Goal: Find specific page/section: Find specific page/section

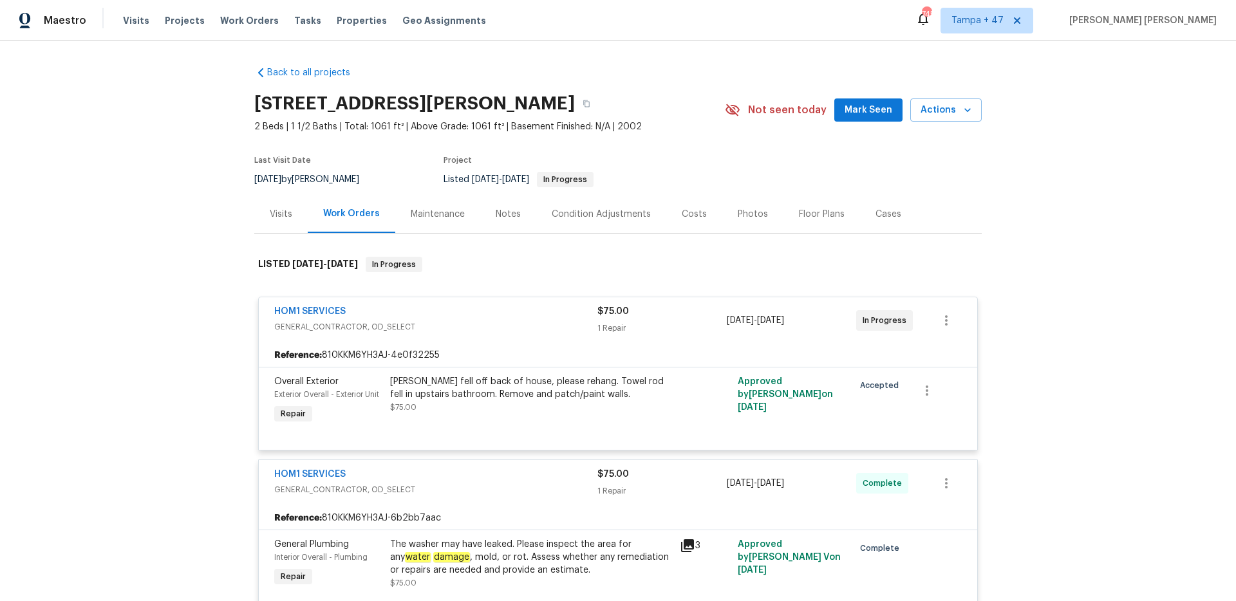
scroll to position [18, 0]
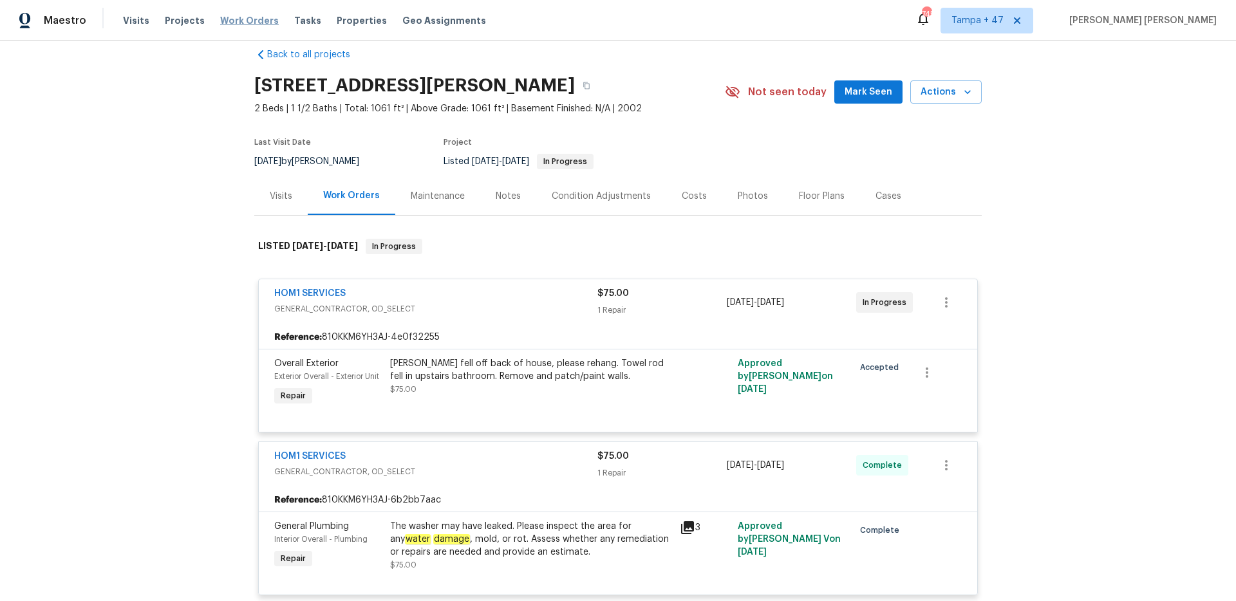
click at [233, 17] on span "Work Orders" at bounding box center [249, 20] width 59 height 13
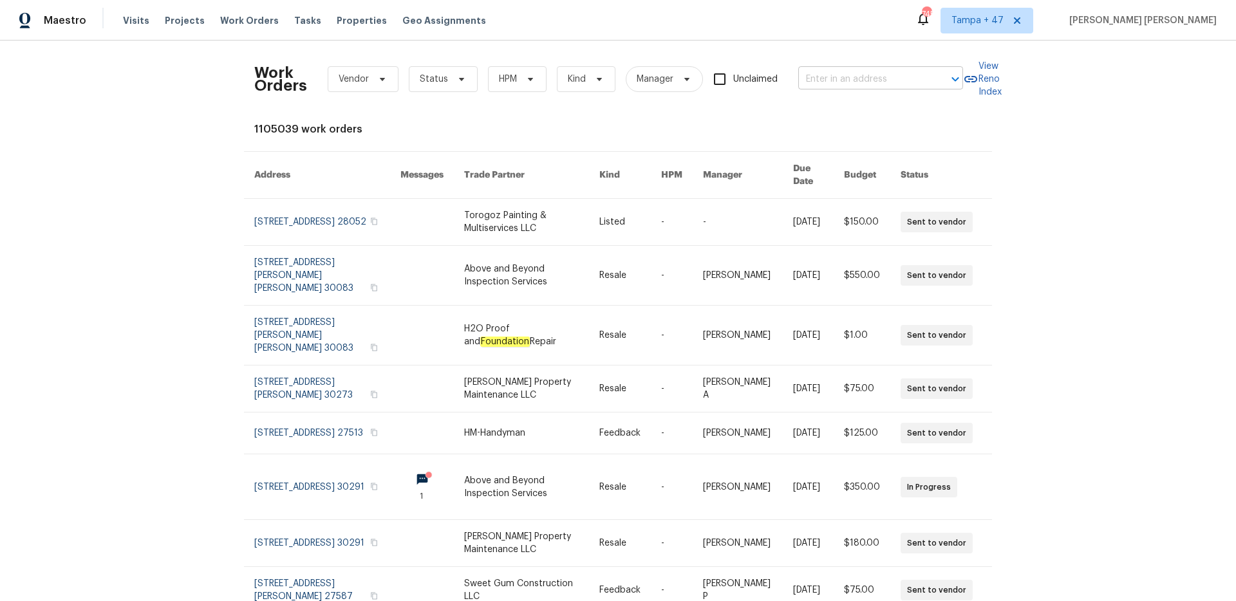
click at [803, 78] on input "text" at bounding box center [862, 80] width 129 height 20
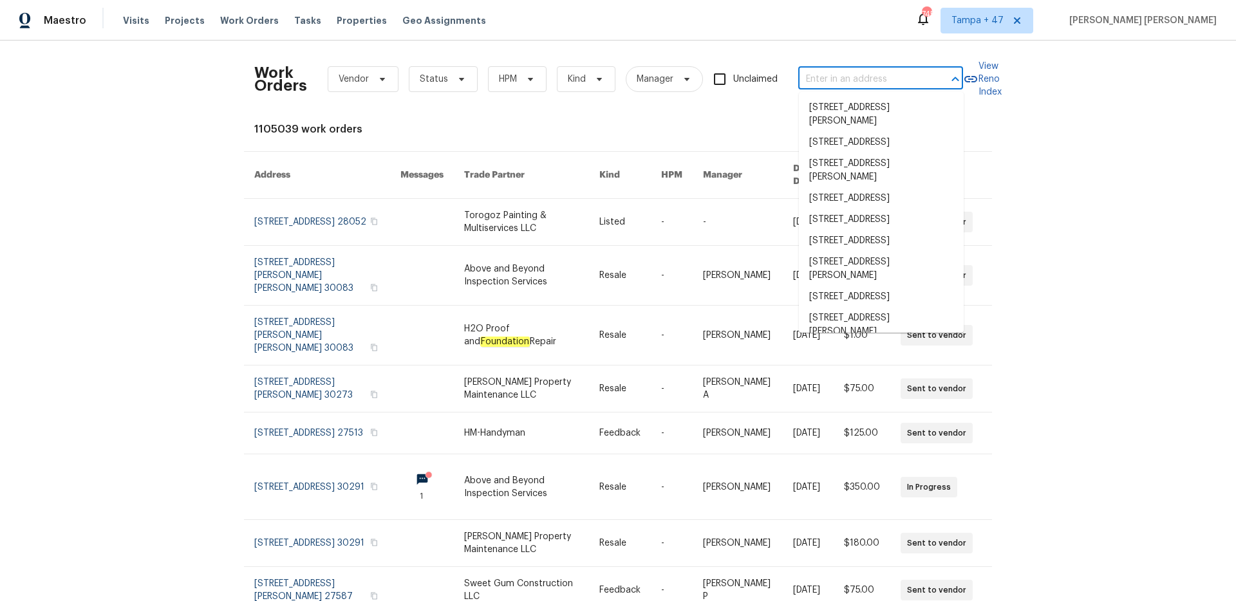
paste input "[STREET_ADDRESS][PERSON_NAME]"
type input "[STREET_ADDRESS][PERSON_NAME]"
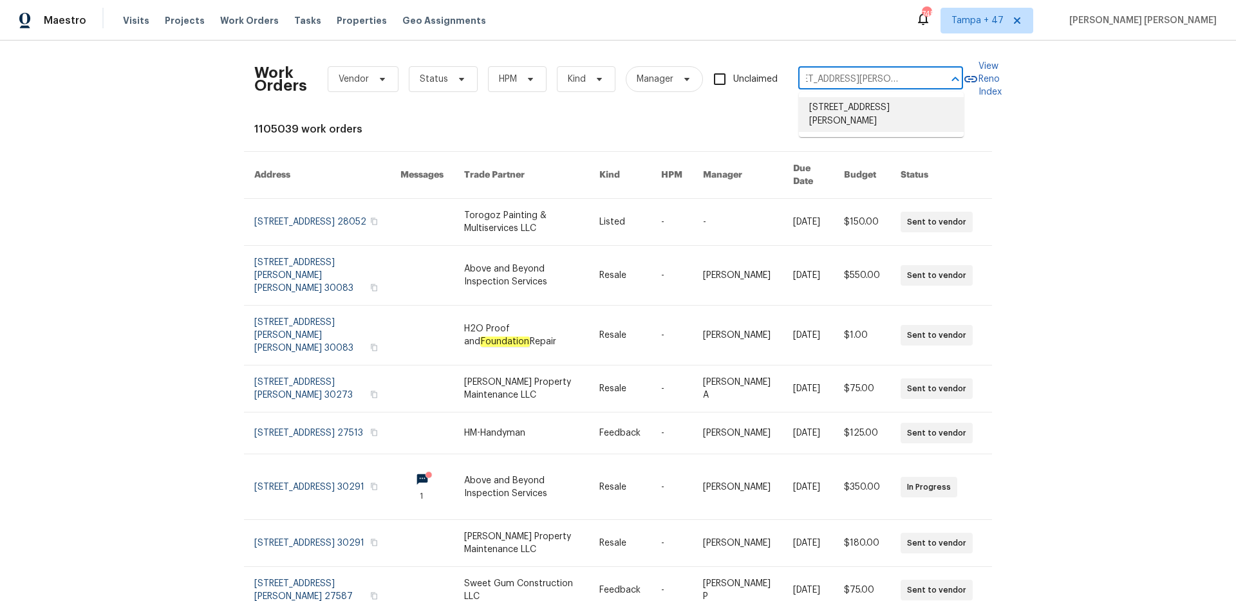
click at [815, 99] on li "[STREET_ADDRESS][PERSON_NAME]" at bounding box center [881, 114] width 165 height 35
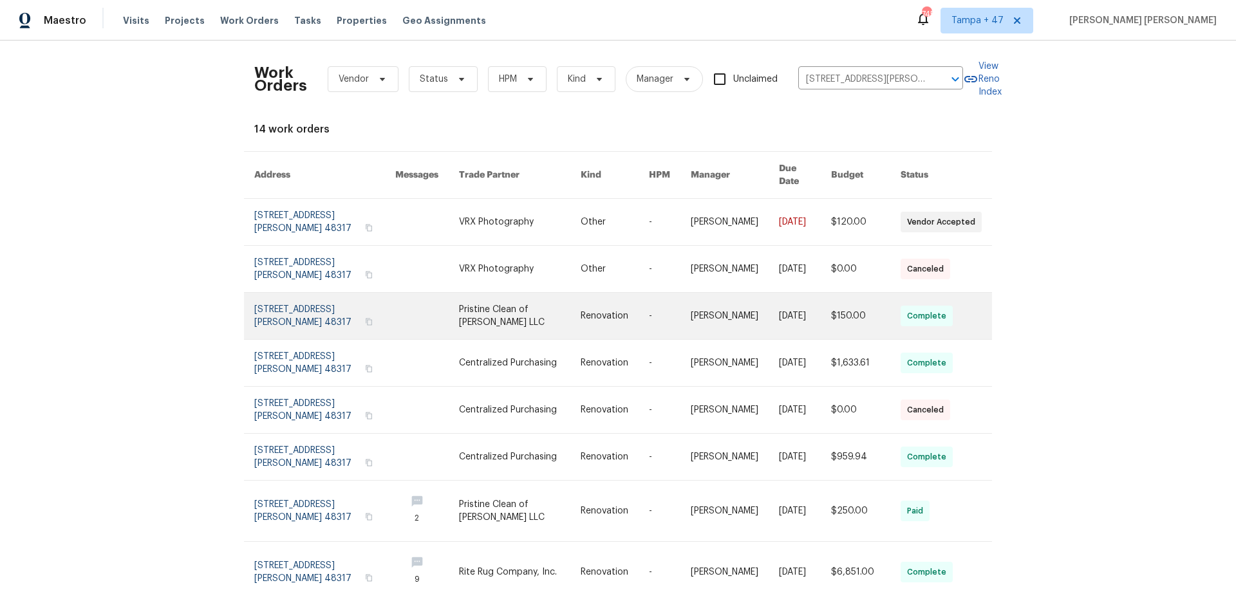
click at [761, 302] on link at bounding box center [735, 316] width 88 height 46
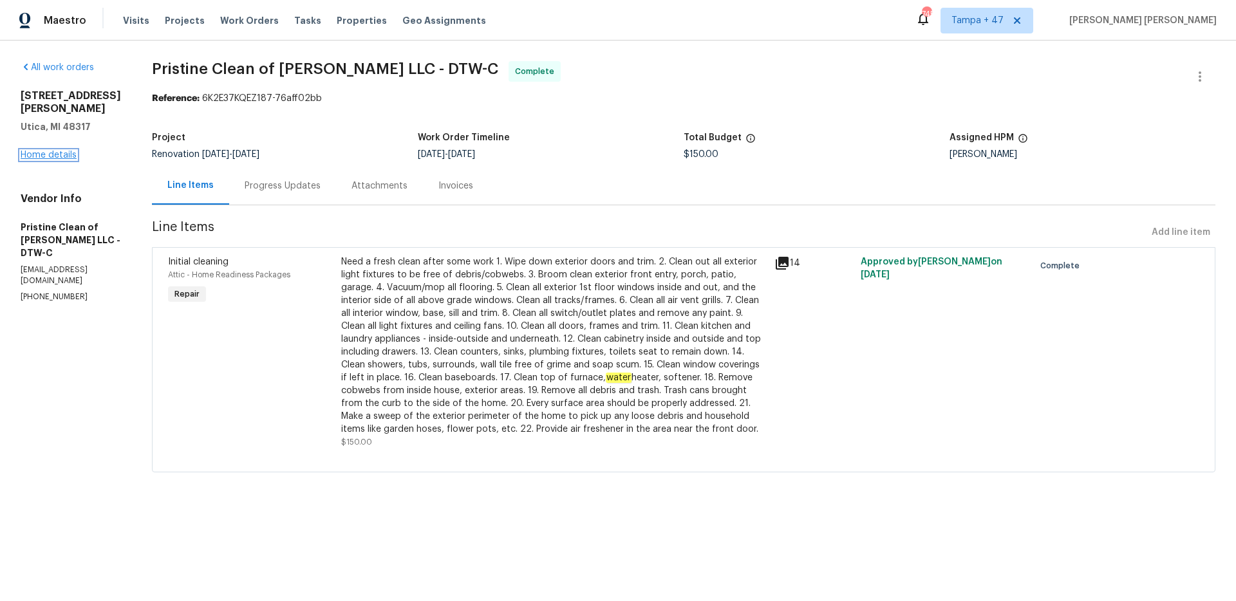
click at [62, 151] on link "Home details" at bounding box center [49, 155] width 56 height 9
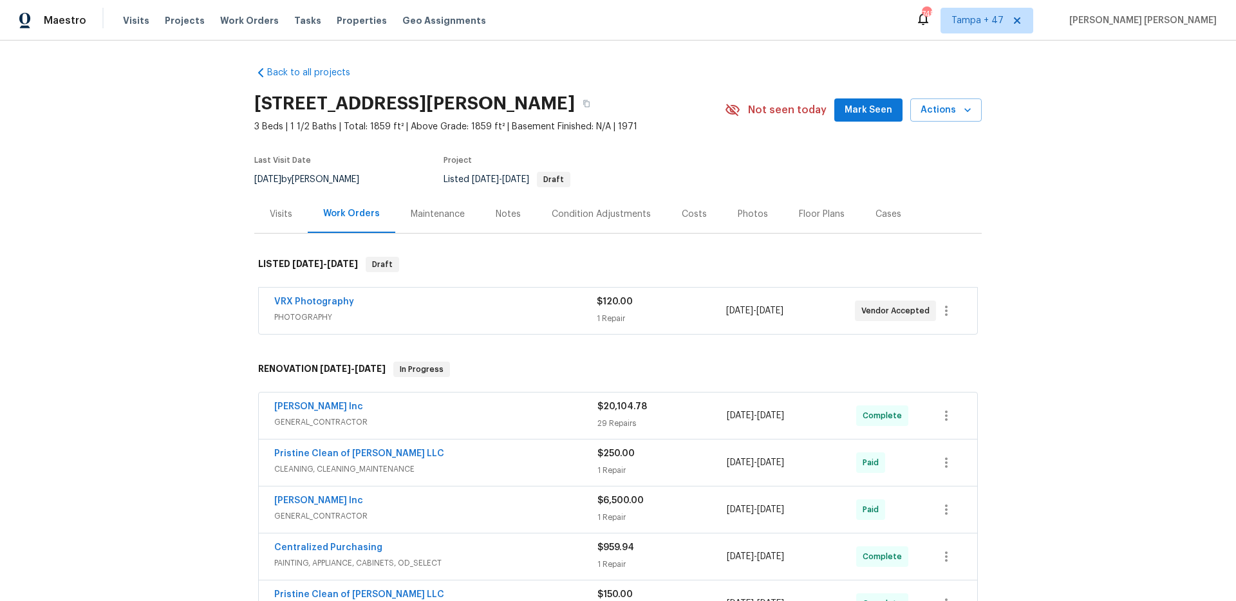
click at [270, 212] on div "Visits" at bounding box center [281, 214] width 23 height 13
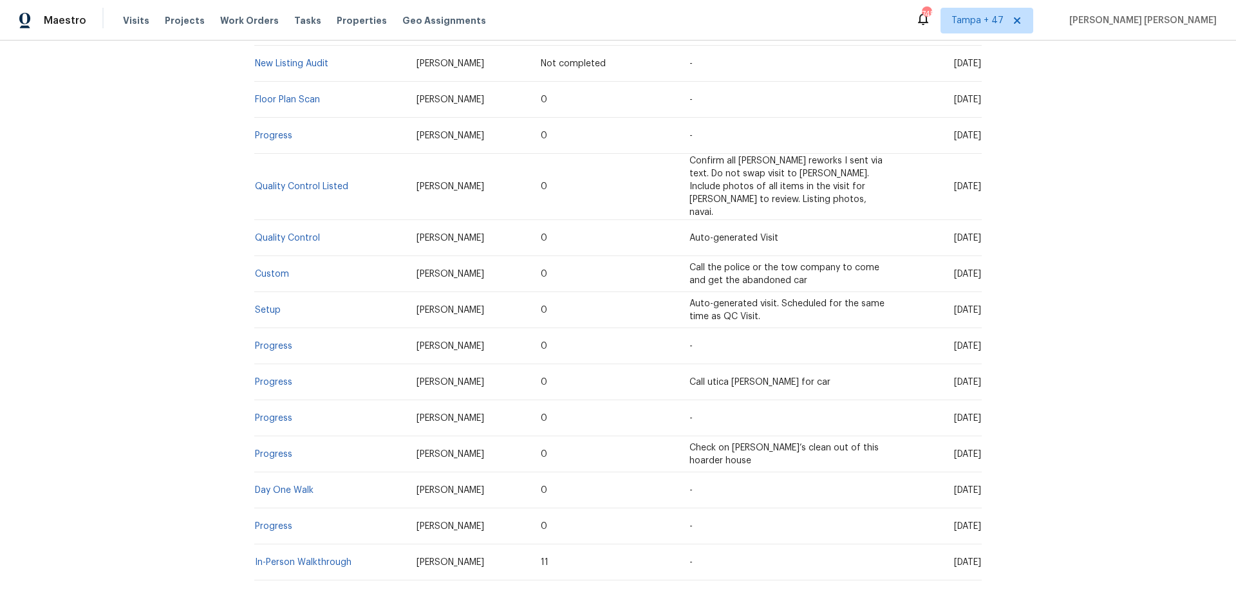
scroll to position [338, 0]
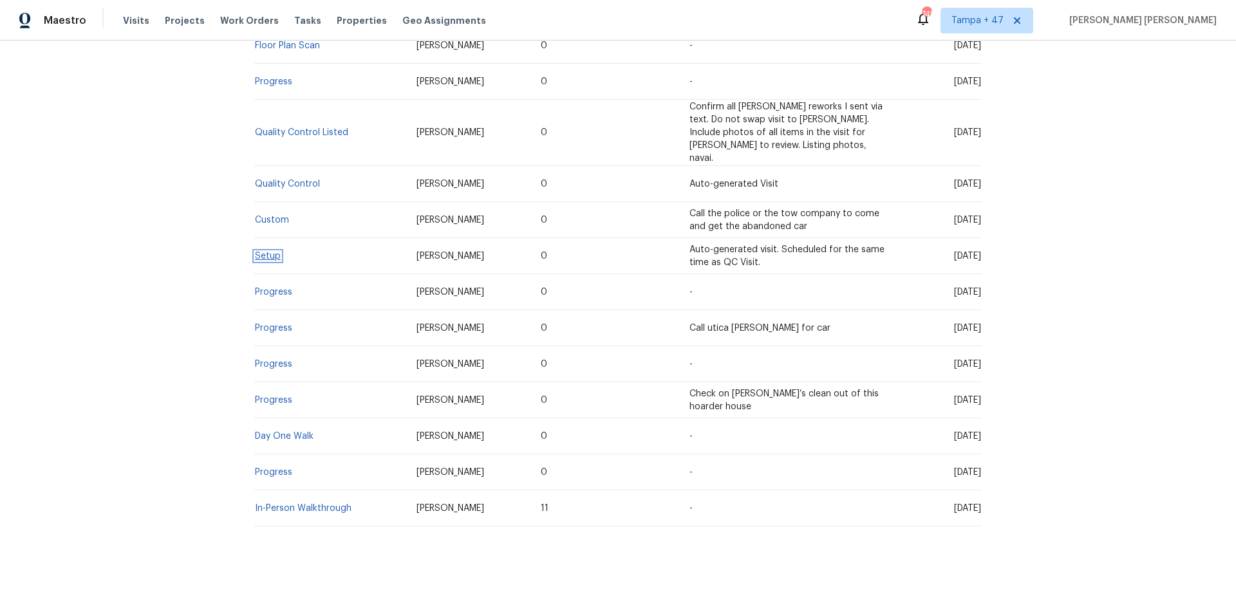
click at [275, 252] on link "Setup" at bounding box center [268, 256] width 26 height 9
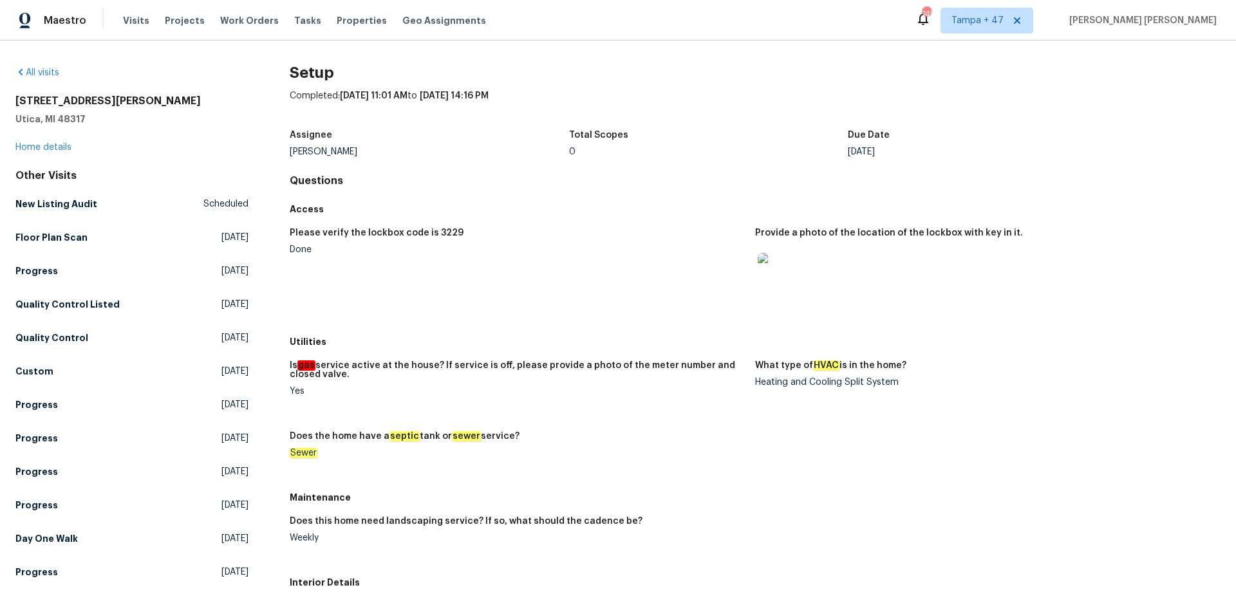
click at [476, 292] on figure "Please verify the lockbox code is 3229 Done" at bounding box center [522, 276] width 465 height 94
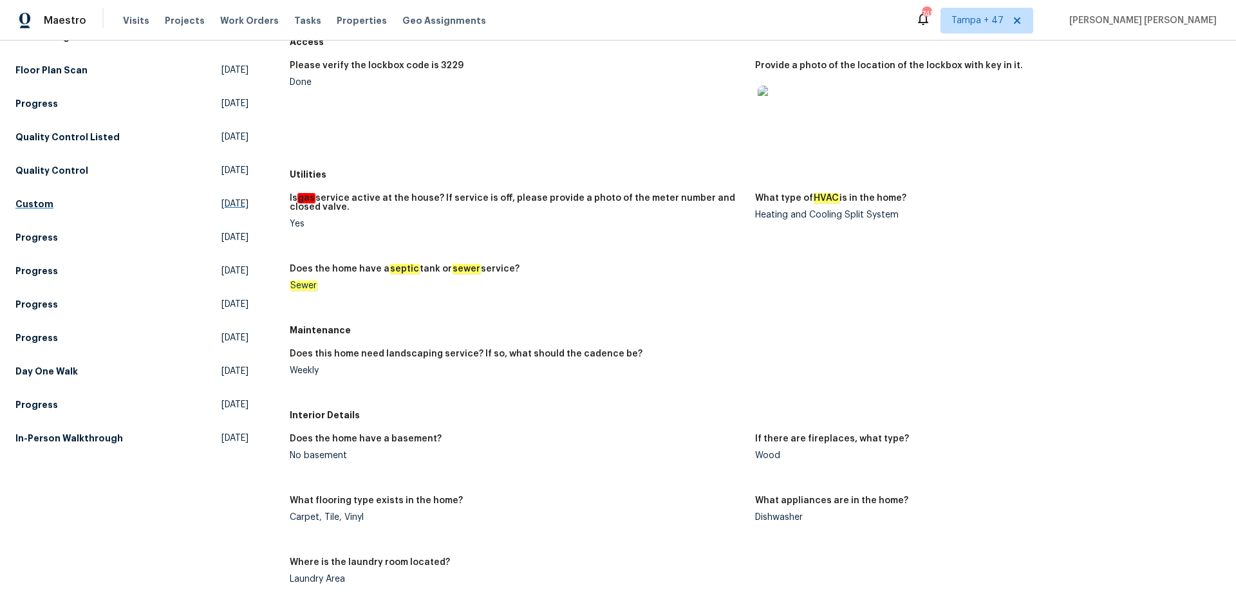
scroll to position [245, 0]
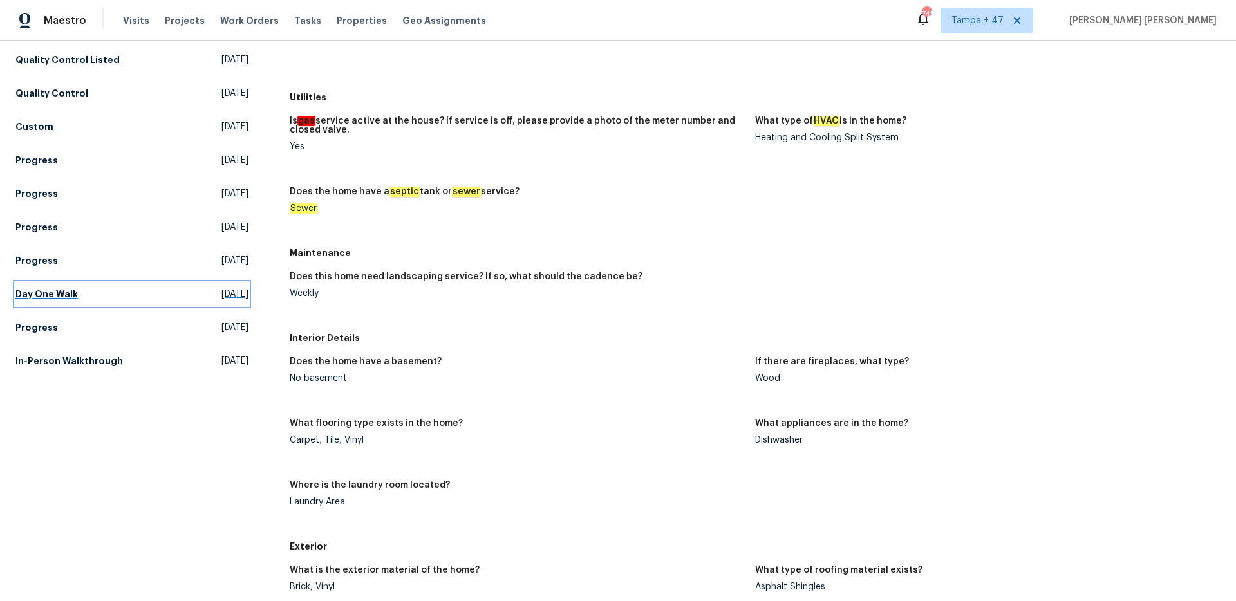
click at [63, 290] on h5 "Day One Walk" at bounding box center [46, 294] width 62 height 13
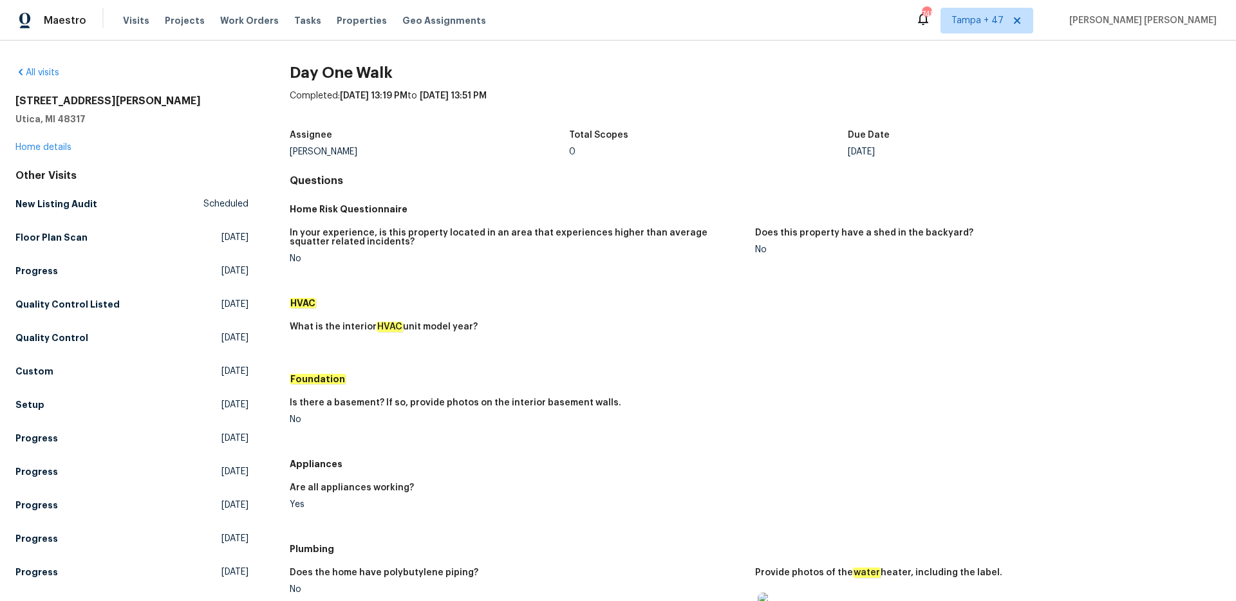
scroll to position [487, 0]
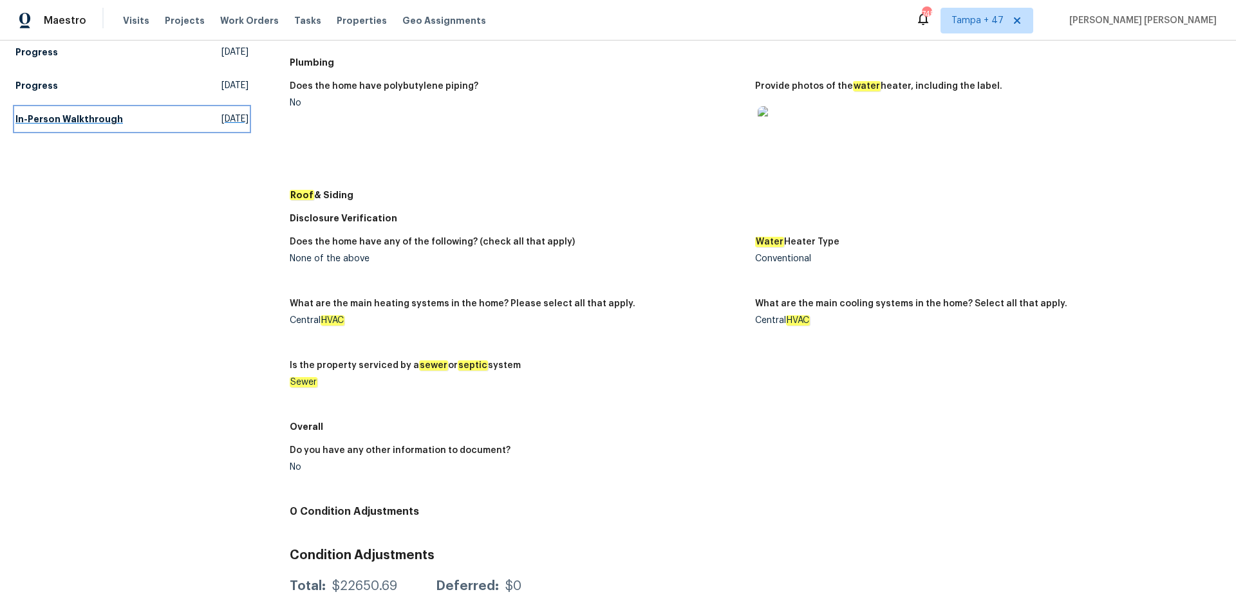
click at [39, 110] on link "In-Person Walkthrough [DATE]" at bounding box center [131, 118] width 233 height 23
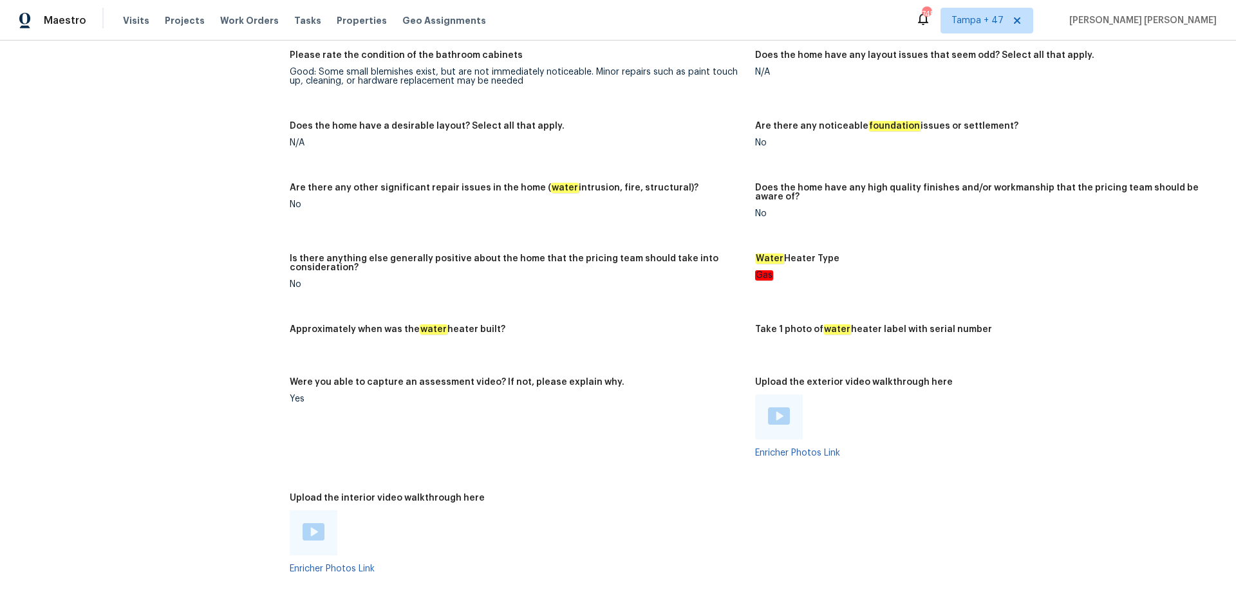
scroll to position [1031, 0]
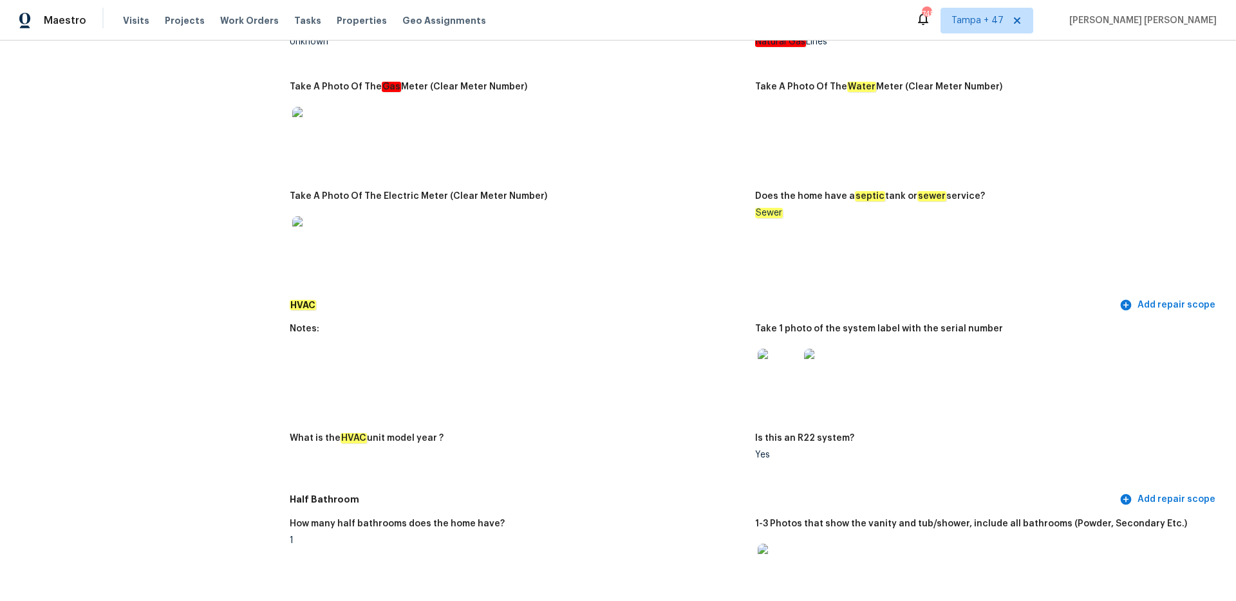
click at [767, 350] on img at bounding box center [778, 369] width 41 height 41
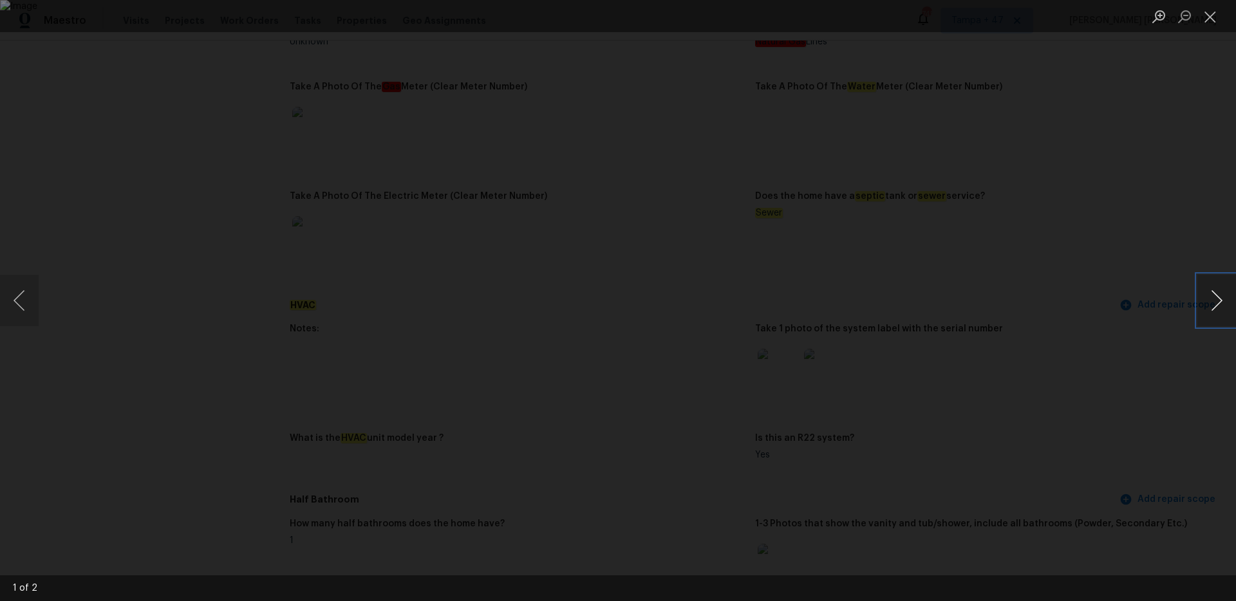
click at [1204, 301] on button "Next image" at bounding box center [1216, 300] width 39 height 51
click at [1146, 337] on div "Lightbox" at bounding box center [618, 300] width 1236 height 601
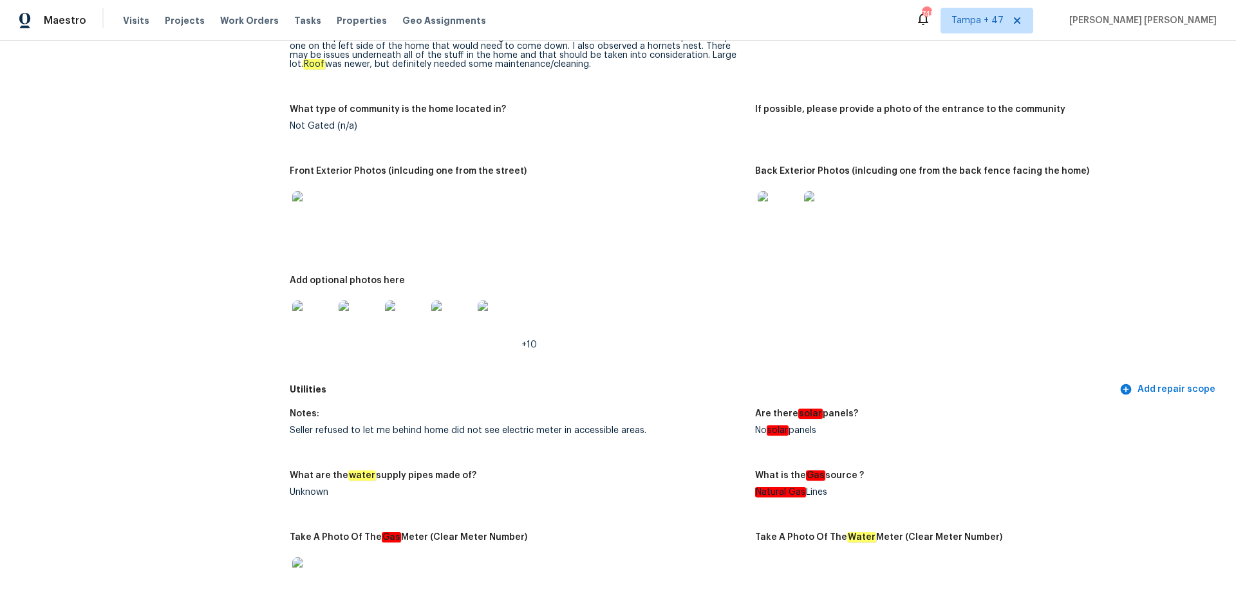
scroll to position [578, 0]
click at [319, 327] on img at bounding box center [312, 323] width 41 height 41
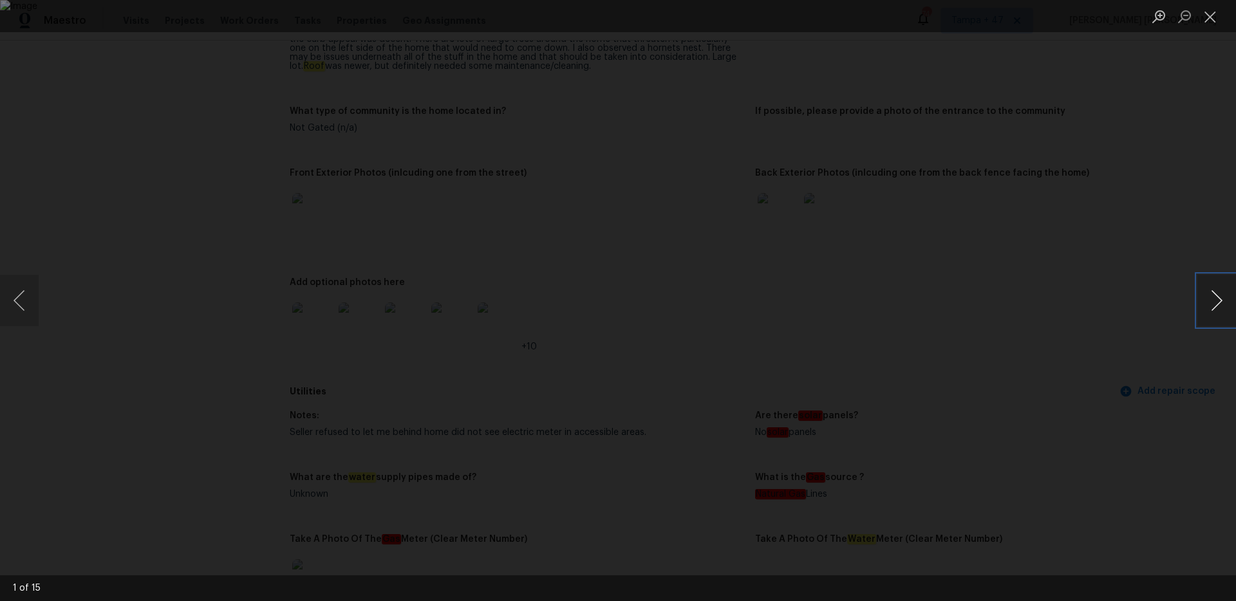
click at [1220, 308] on button "Next image" at bounding box center [1216, 300] width 39 height 51
click at [1221, 307] on button "Next image" at bounding box center [1216, 300] width 39 height 51
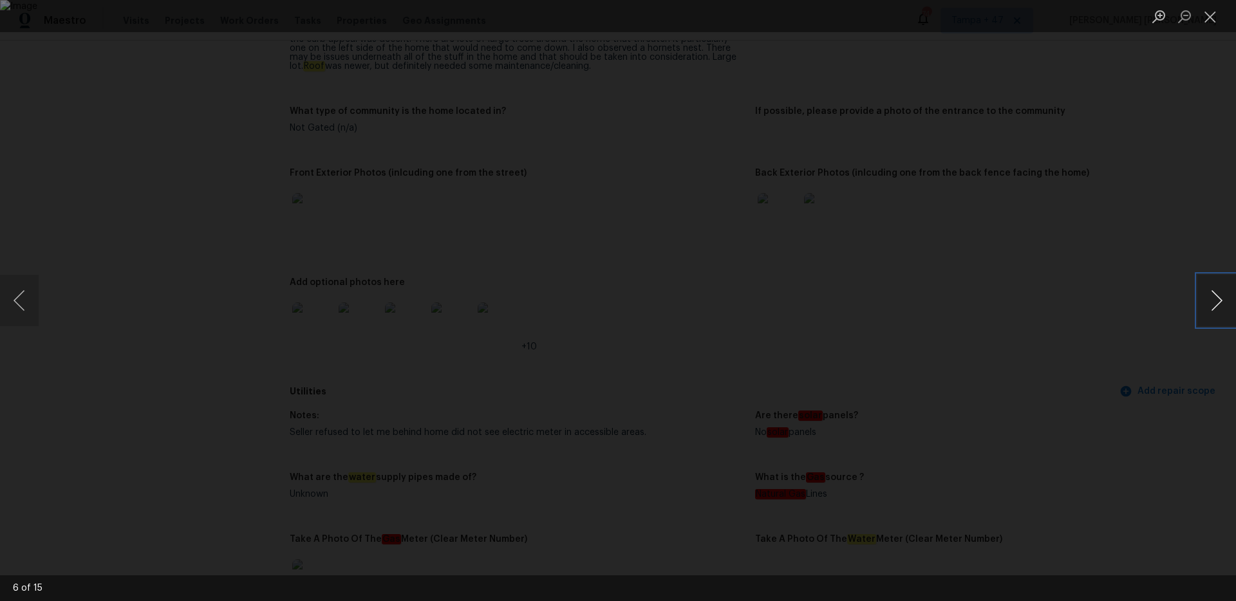
click at [1221, 307] on button "Next image" at bounding box center [1216, 300] width 39 height 51
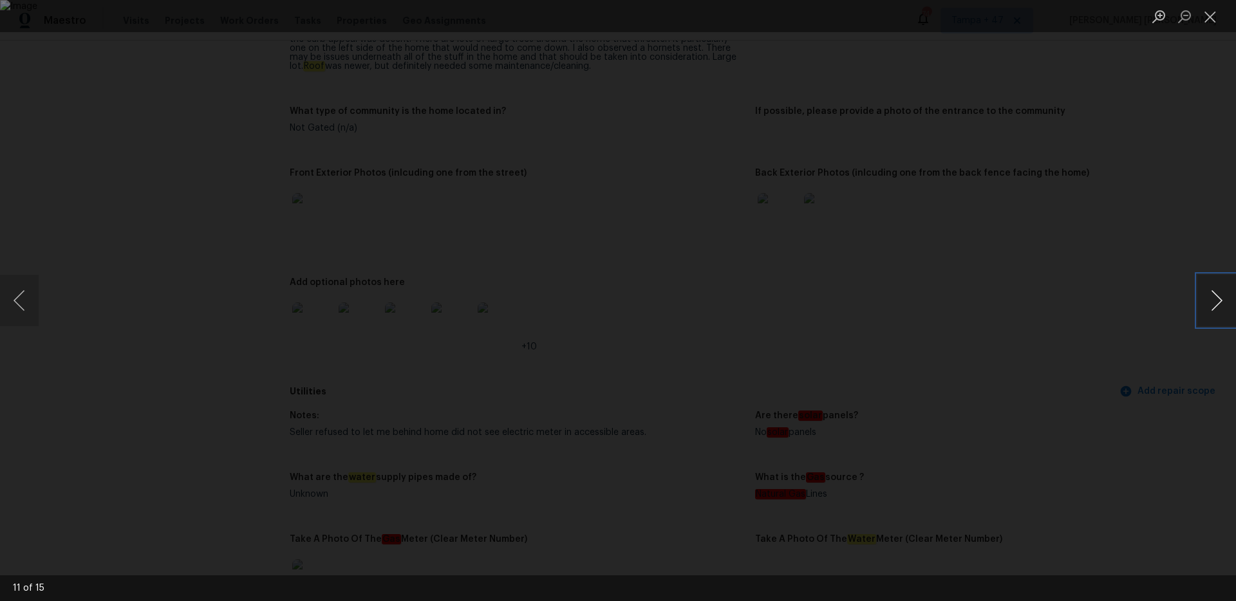
click at [1221, 307] on button "Next image" at bounding box center [1216, 300] width 39 height 51
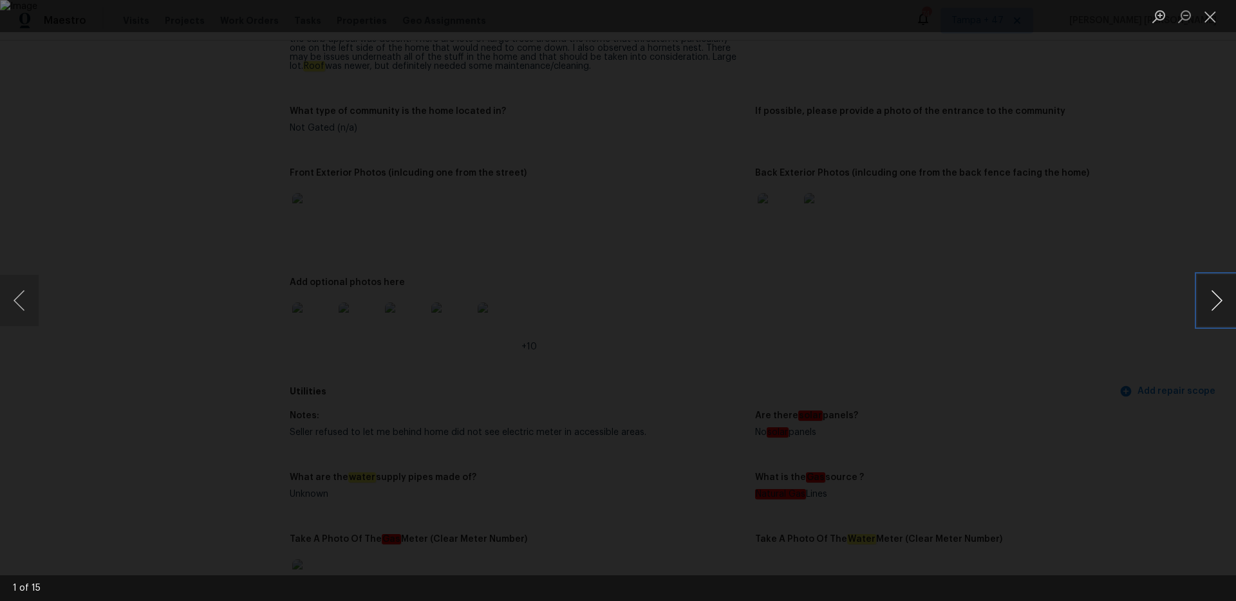
click at [1221, 307] on button "Next image" at bounding box center [1216, 300] width 39 height 51
click at [99, 89] on div "Lightbox" at bounding box center [618, 300] width 1236 height 601
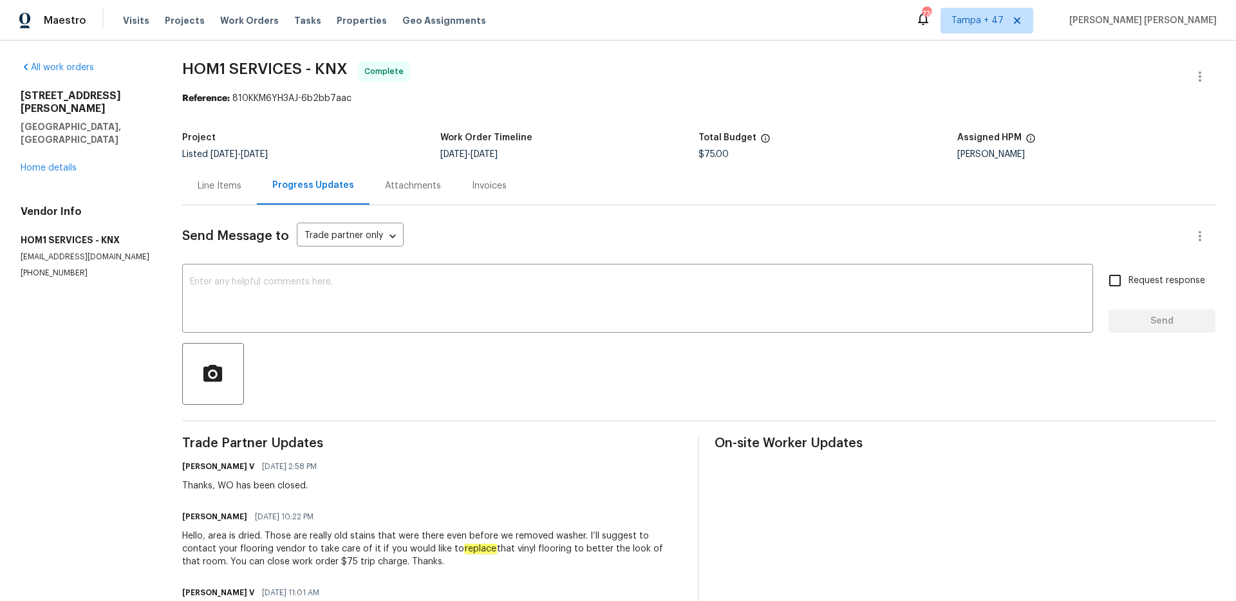
scroll to position [80, 0]
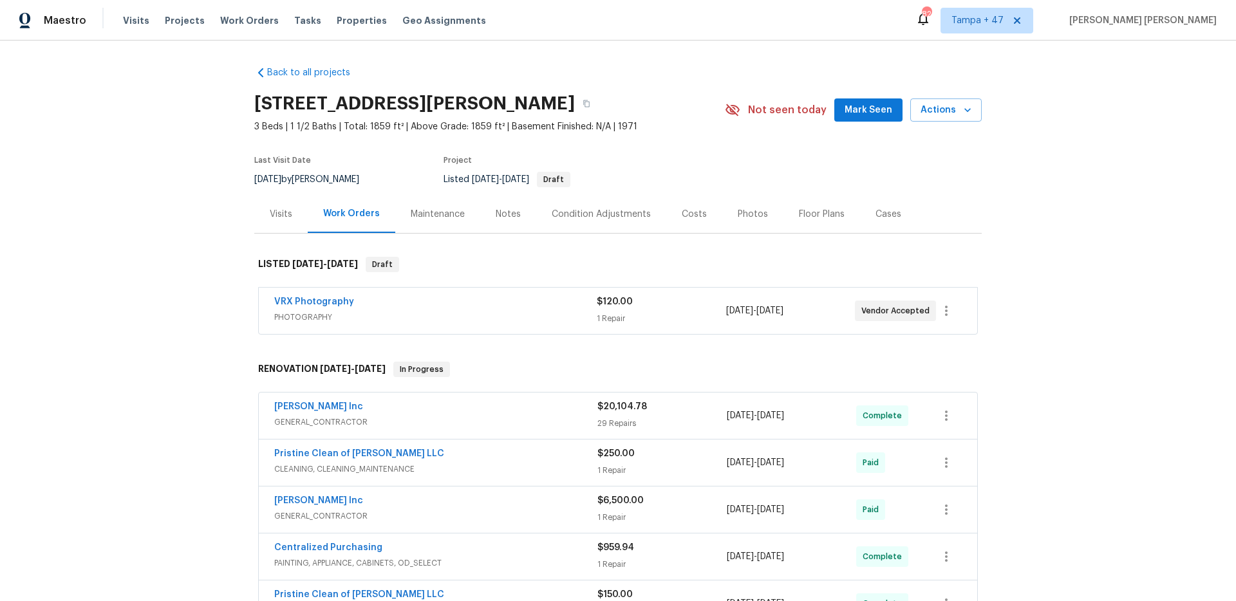
scroll to position [462, 0]
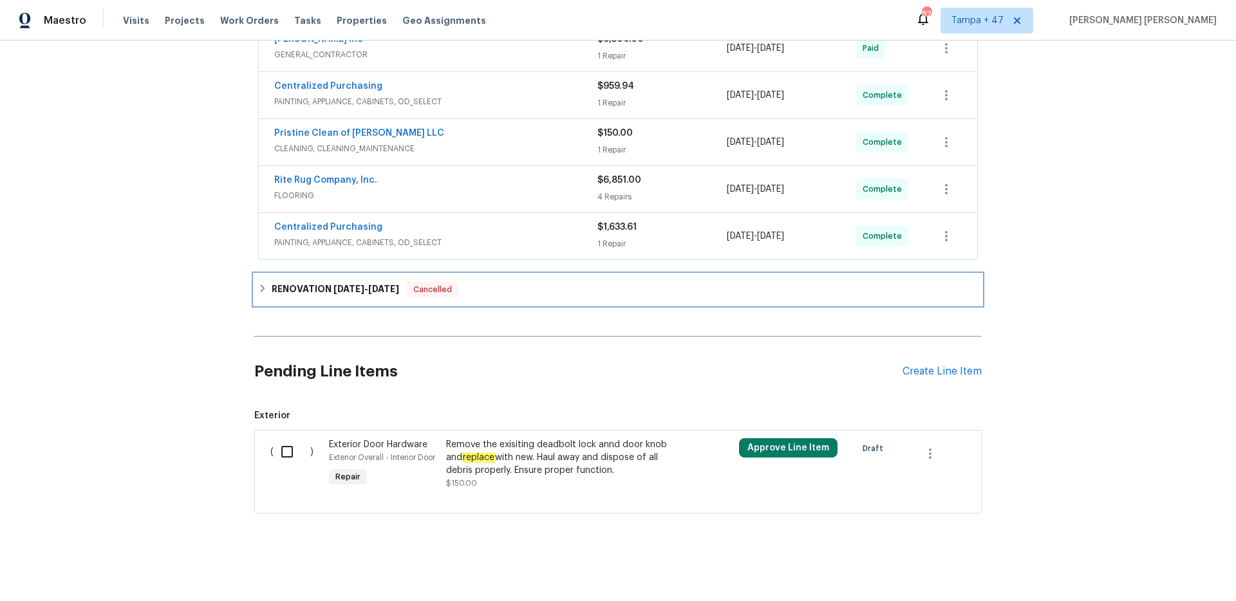
click at [397, 293] on span "[DATE]" at bounding box center [383, 289] width 31 height 9
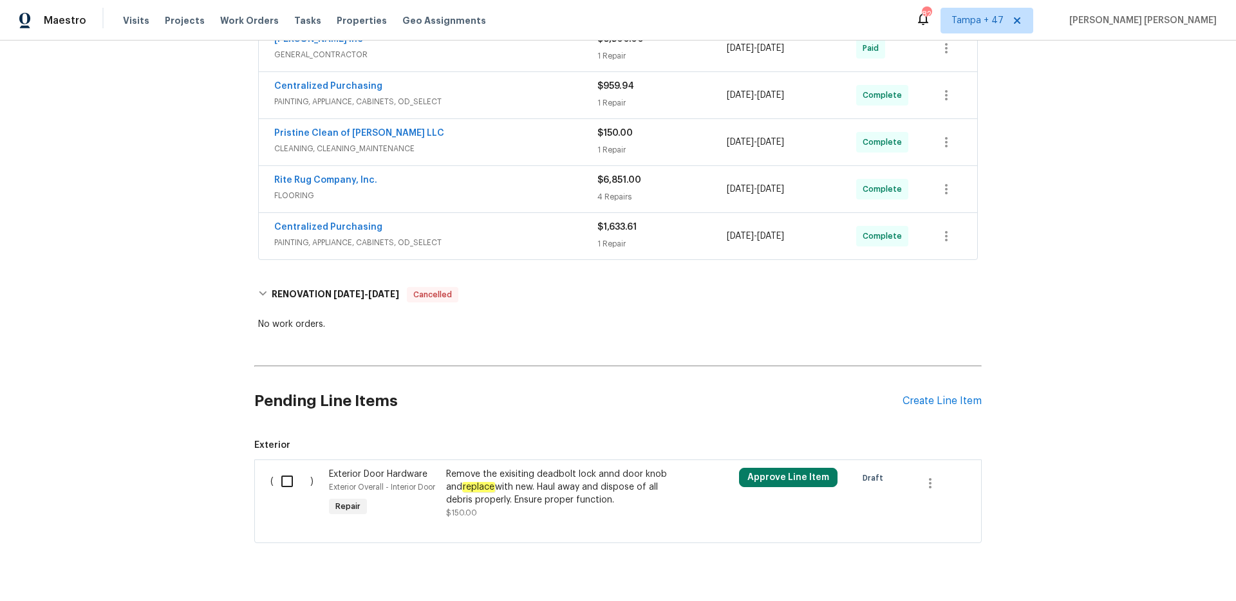
click at [499, 248] on span "PAINTING, APPLIANCE, CABINETS, OD_SELECT" at bounding box center [435, 242] width 323 height 13
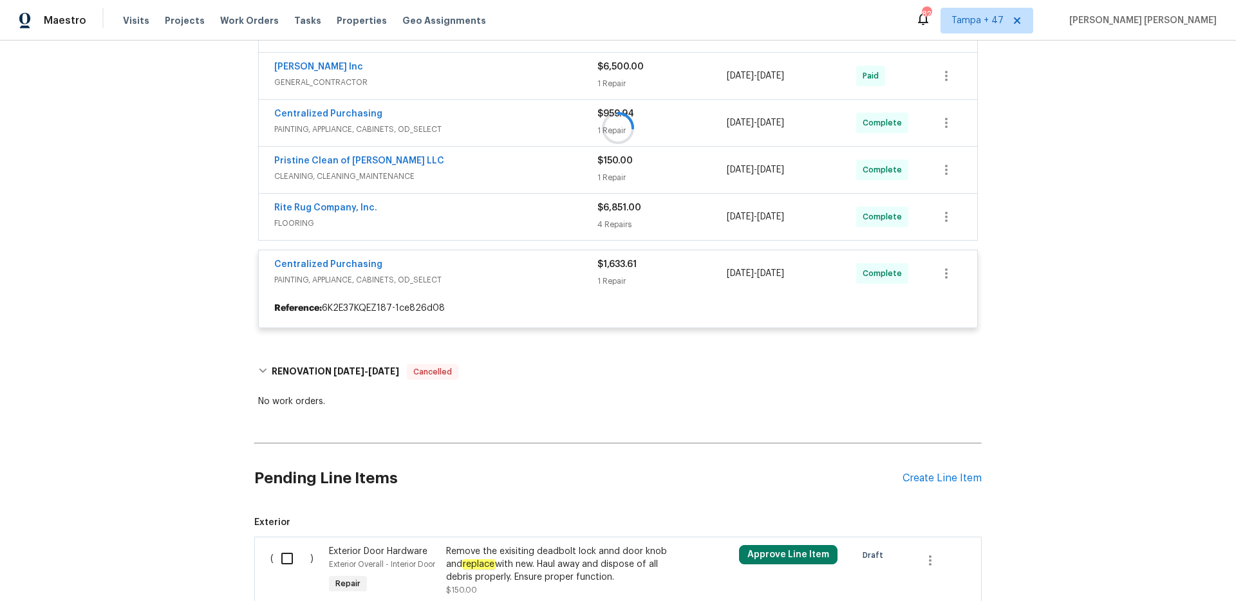
scroll to position [423, 0]
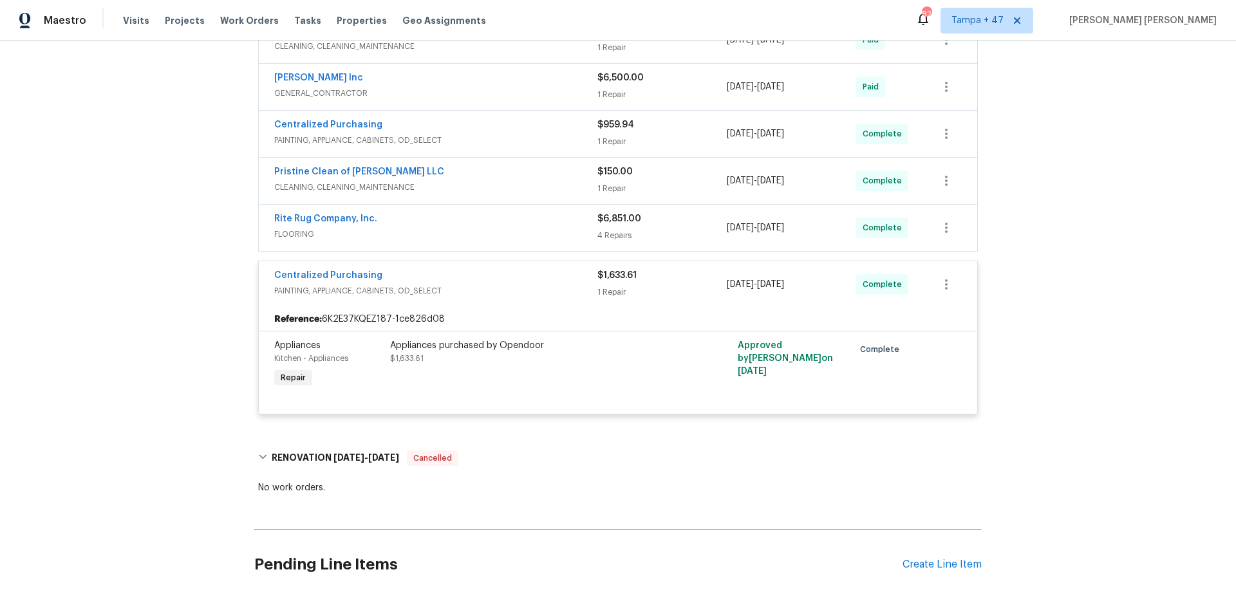
click at [526, 228] on span "FLOORING" at bounding box center [435, 234] width 323 height 13
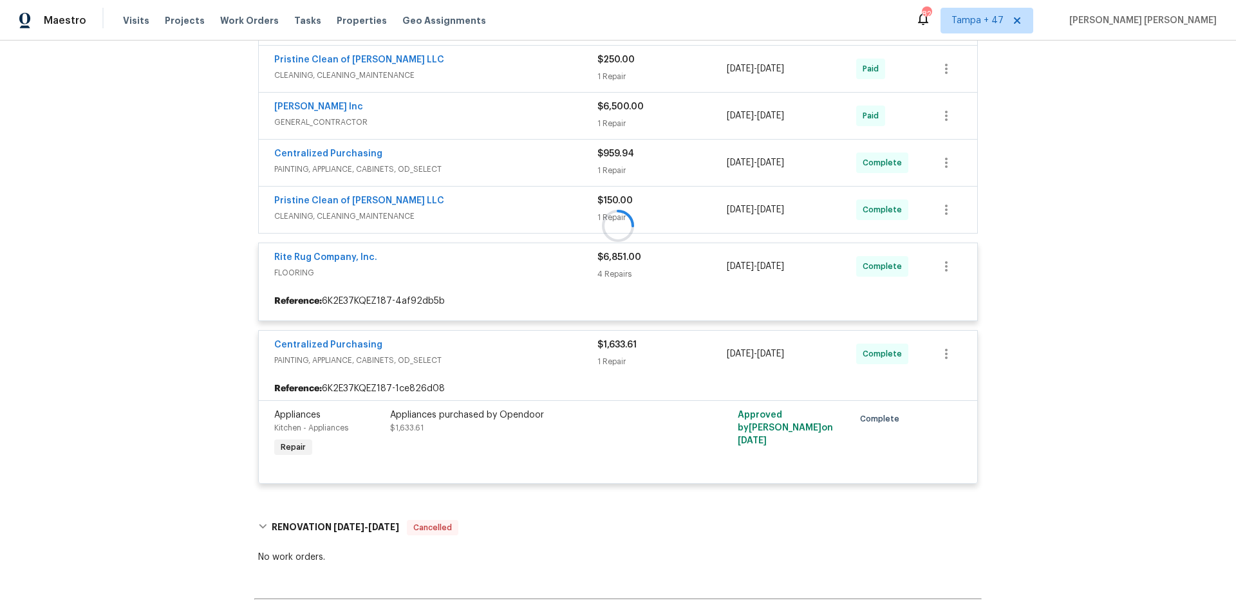
scroll to position [383, 0]
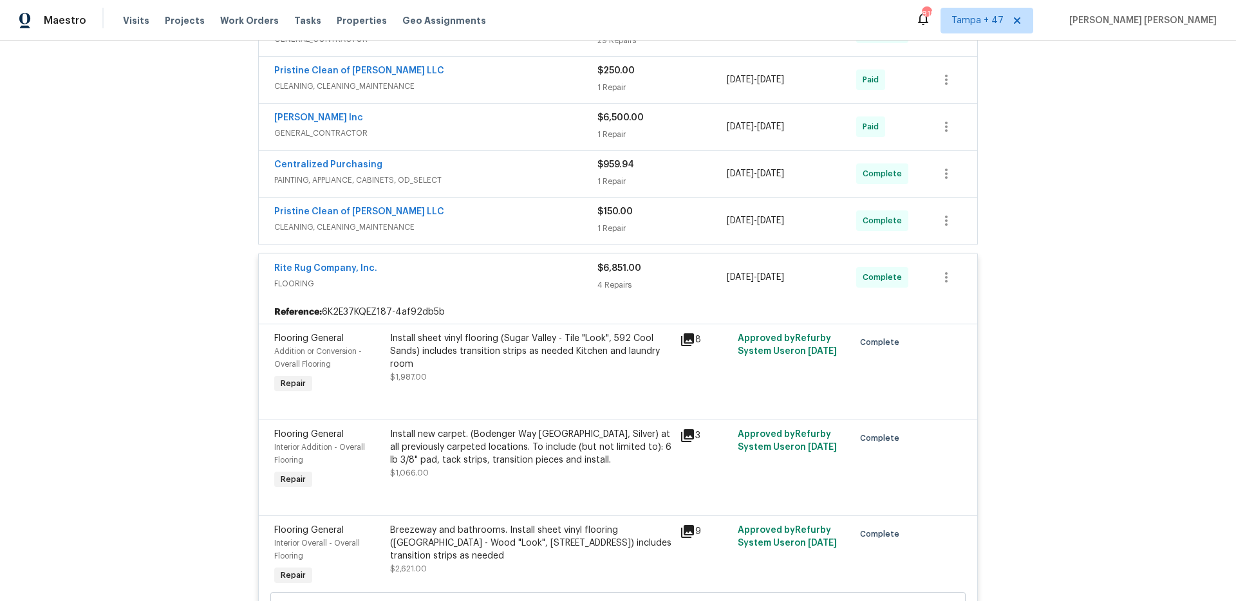
click at [535, 218] on div "Pristine Clean of [PERSON_NAME] LLC" at bounding box center [435, 212] width 323 height 15
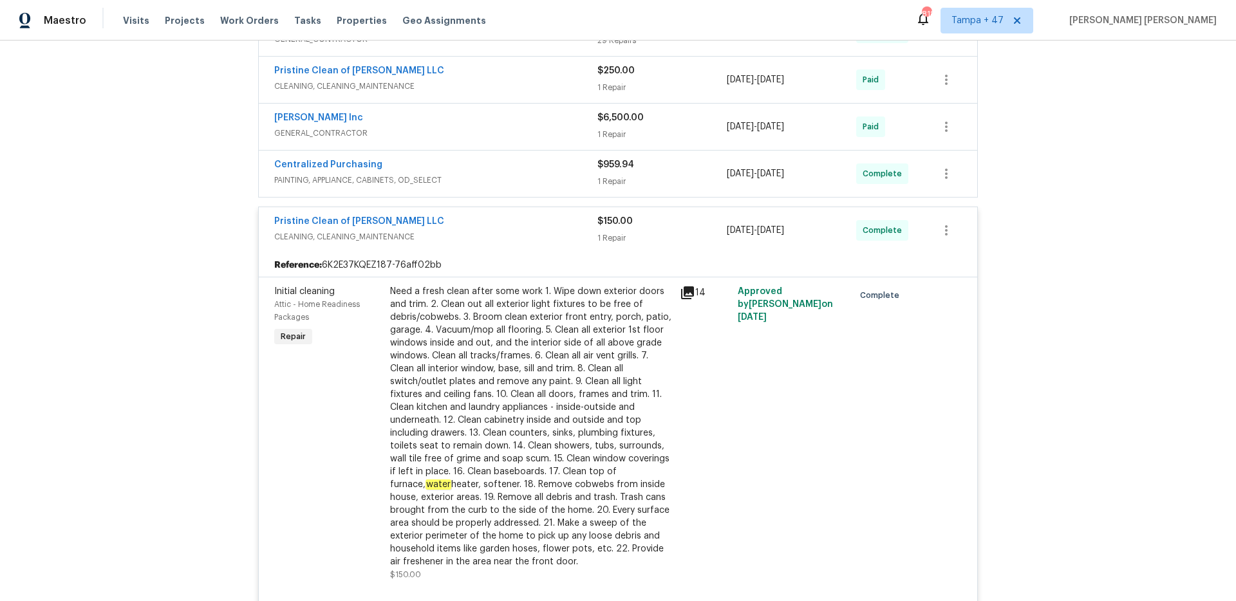
click at [555, 171] on div "Centralized Purchasing" at bounding box center [435, 165] width 323 height 15
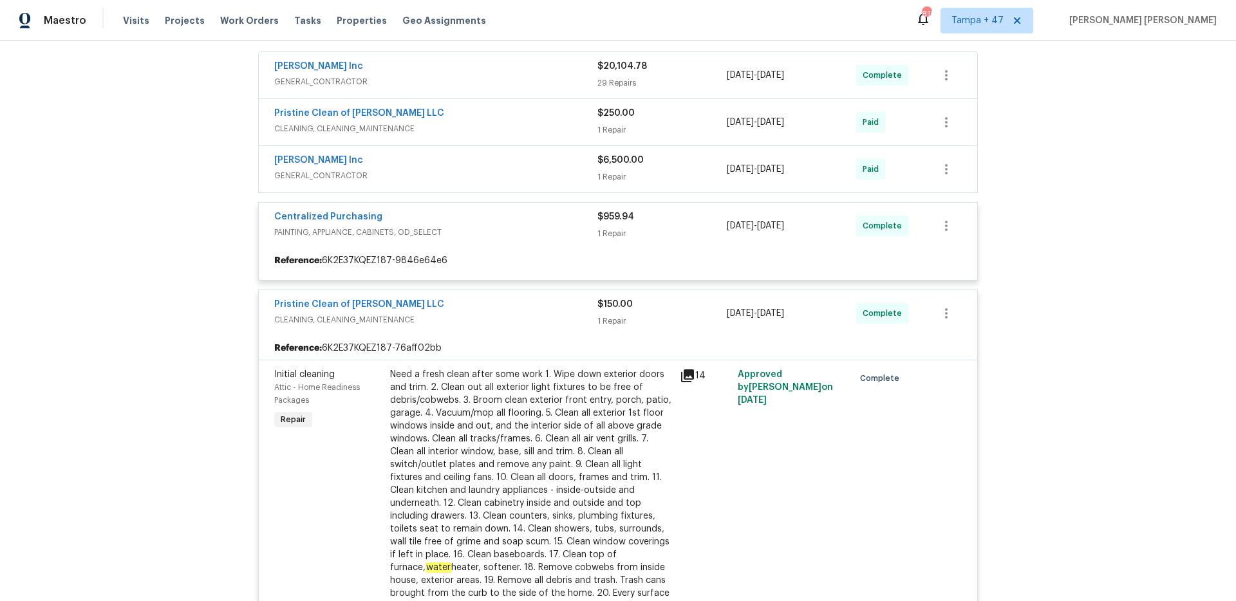
scroll to position [334, 0]
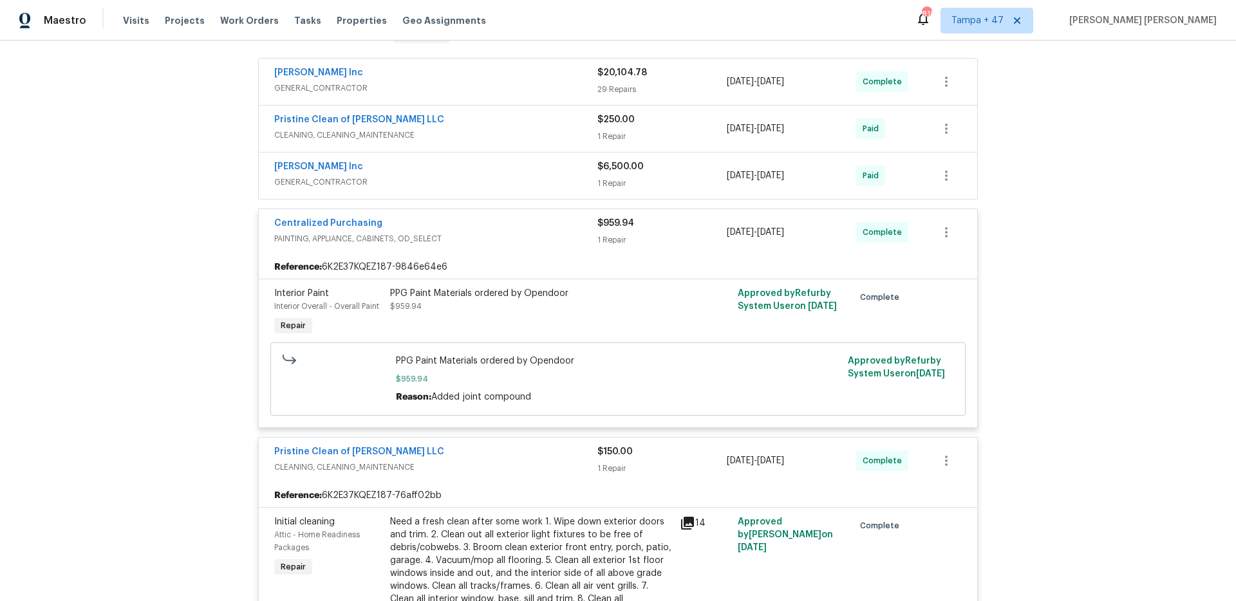
click at [555, 171] on div "[PERSON_NAME] Inc" at bounding box center [435, 167] width 323 height 15
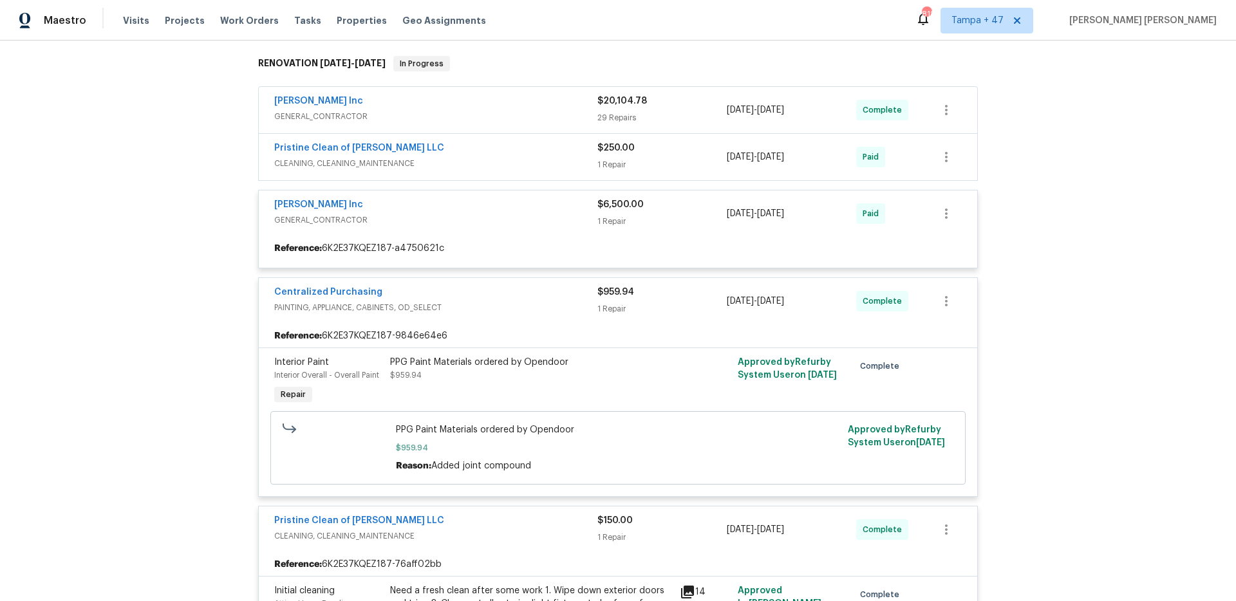
scroll to position [304, 0]
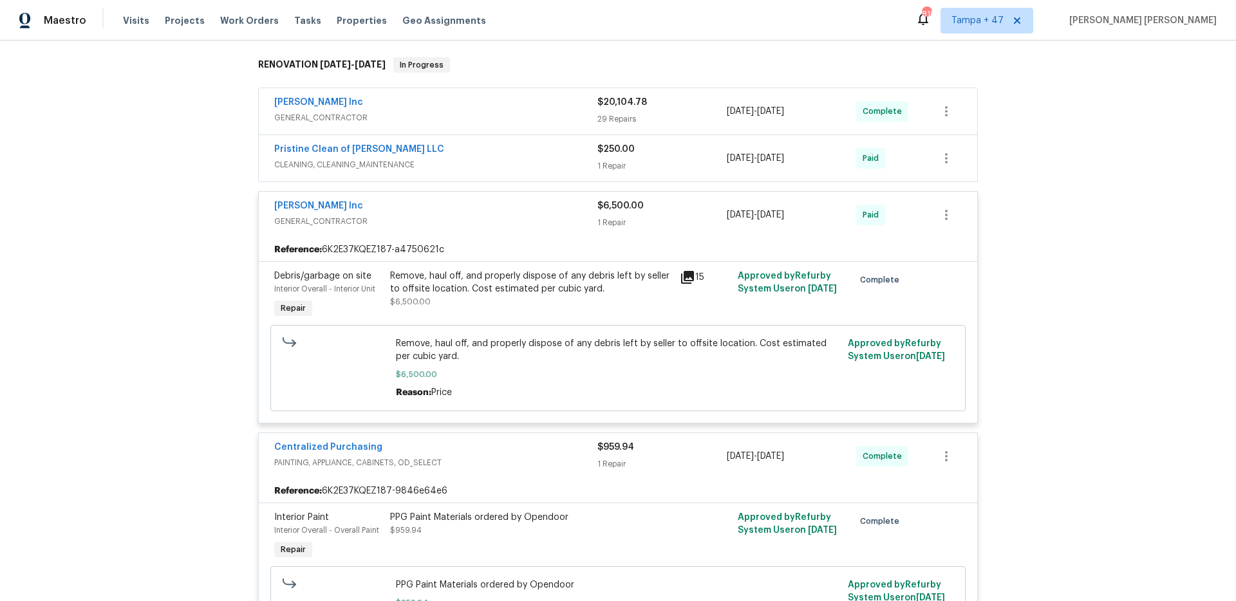
click at [561, 161] on span "CLEANING, CLEANING_MAINTENANCE" at bounding box center [435, 164] width 323 height 13
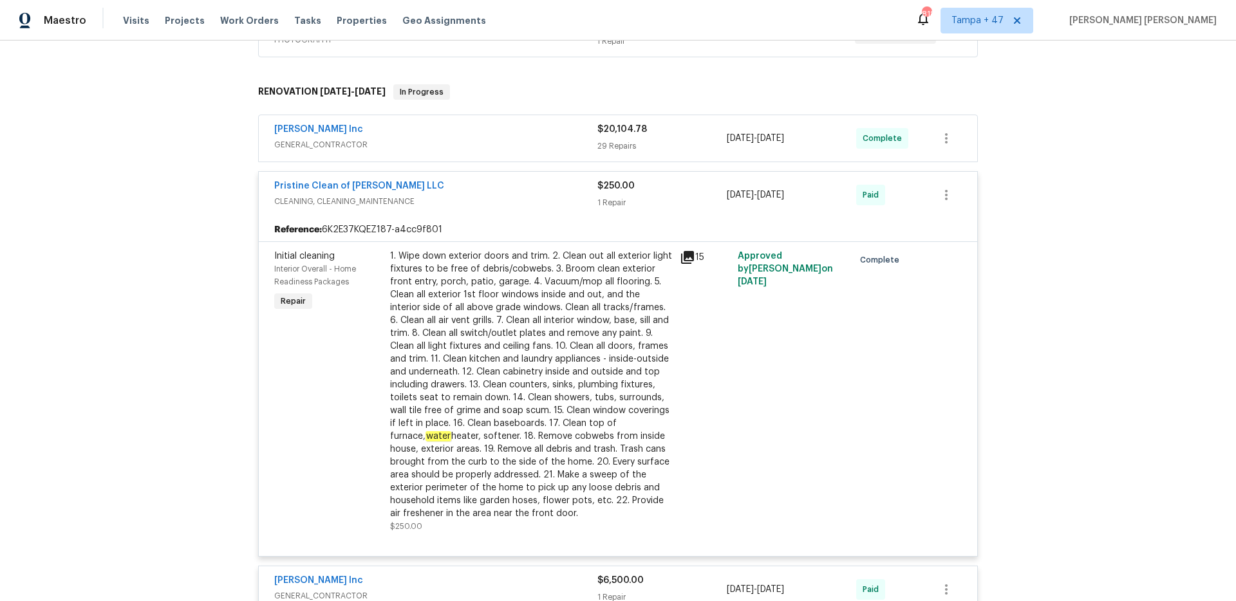
scroll to position [268, 0]
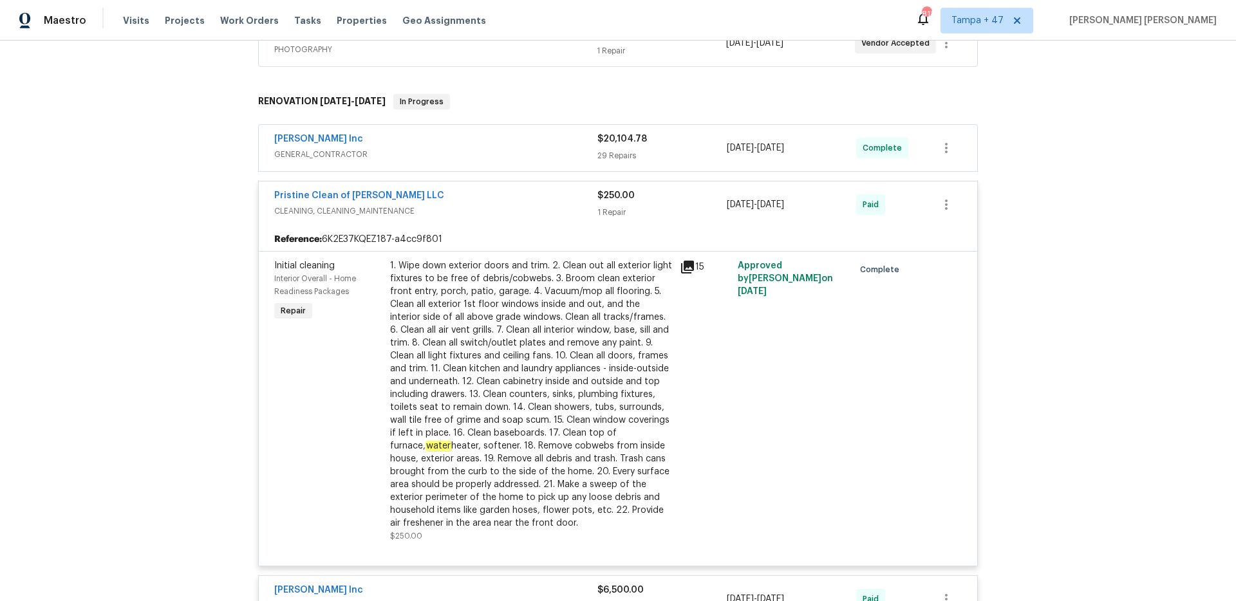
click at [567, 140] on div "[PERSON_NAME] Inc" at bounding box center [435, 140] width 323 height 15
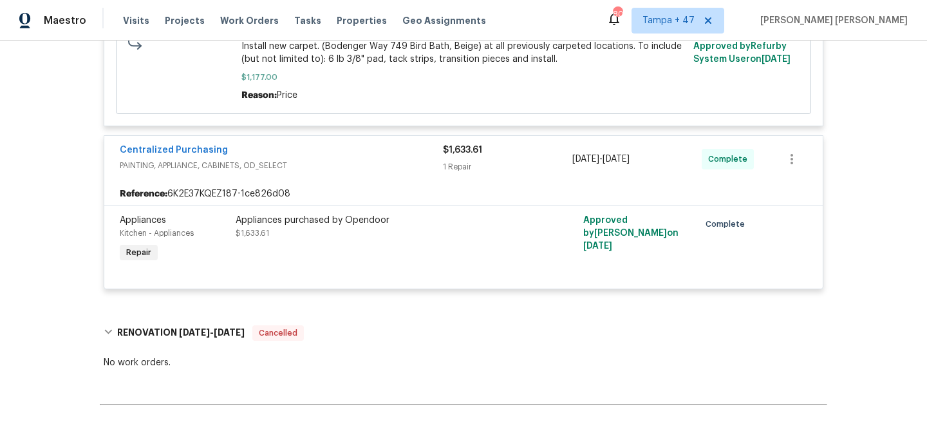
scroll to position [5724, 0]
